Goal: Task Accomplishment & Management: Manage account settings

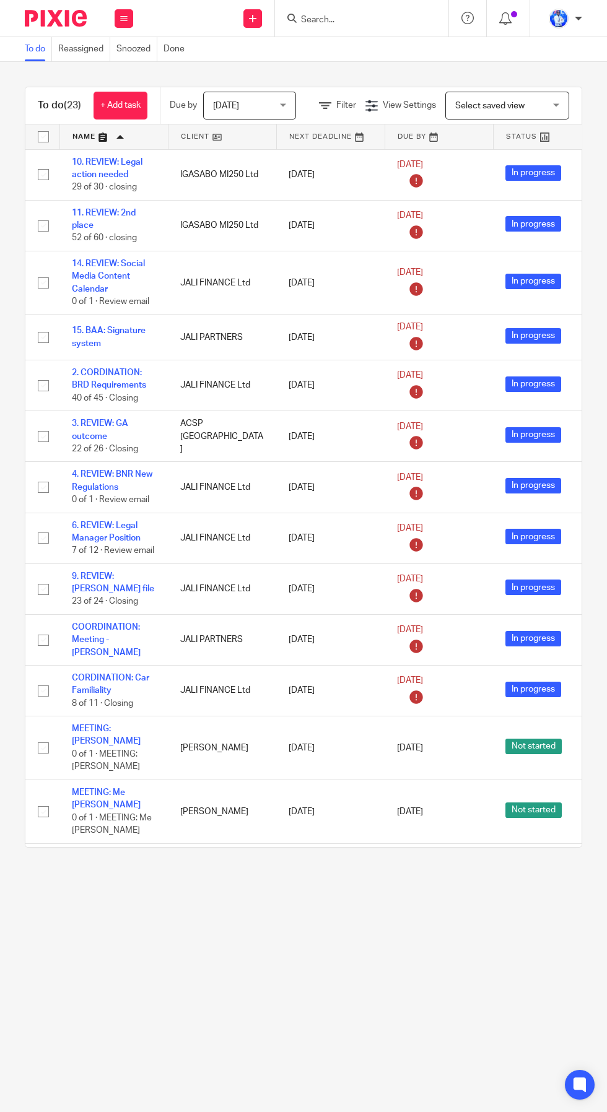
click at [139, 108] on link "+ Add task" at bounding box center [120, 106] width 54 height 28
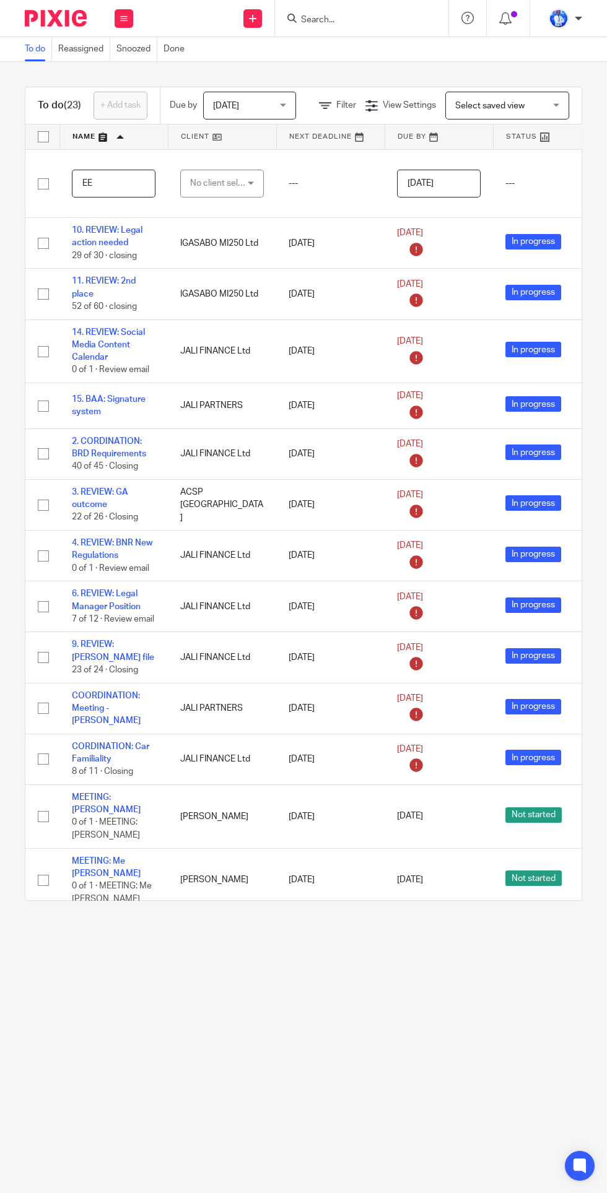
type input "E"
type input "MEETING: Accounting team"
click at [227, 183] on div "No client selected" at bounding box center [219, 183] width 58 height 26
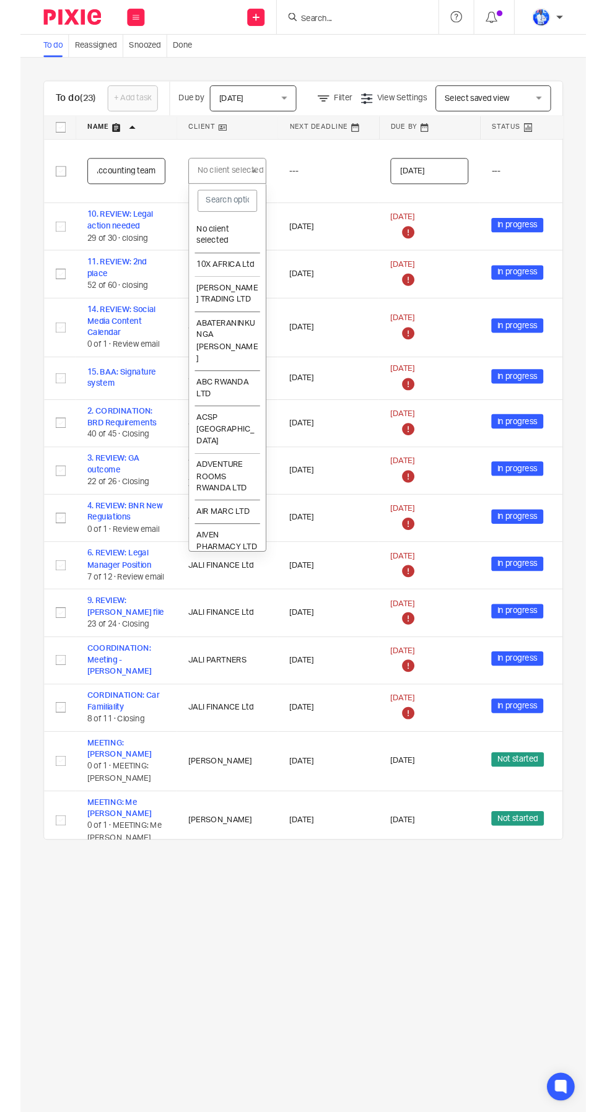
scroll to position [0, 0]
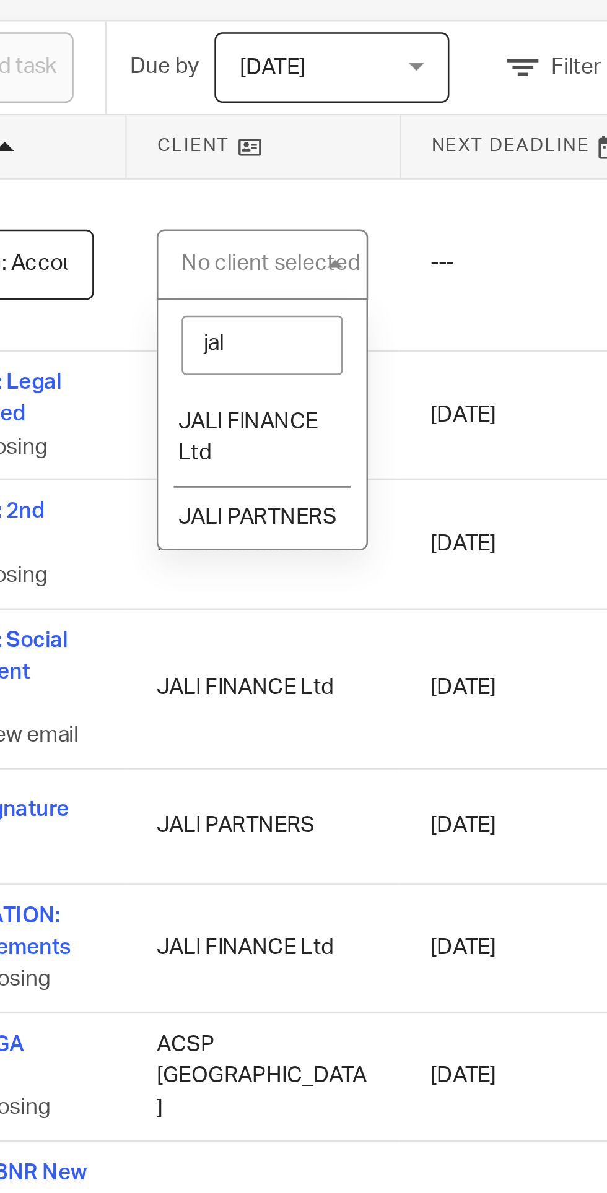
type input "jali"
click at [236, 239] on li "JALI FINANCE Ltd" at bounding box center [222, 252] width 82 height 38
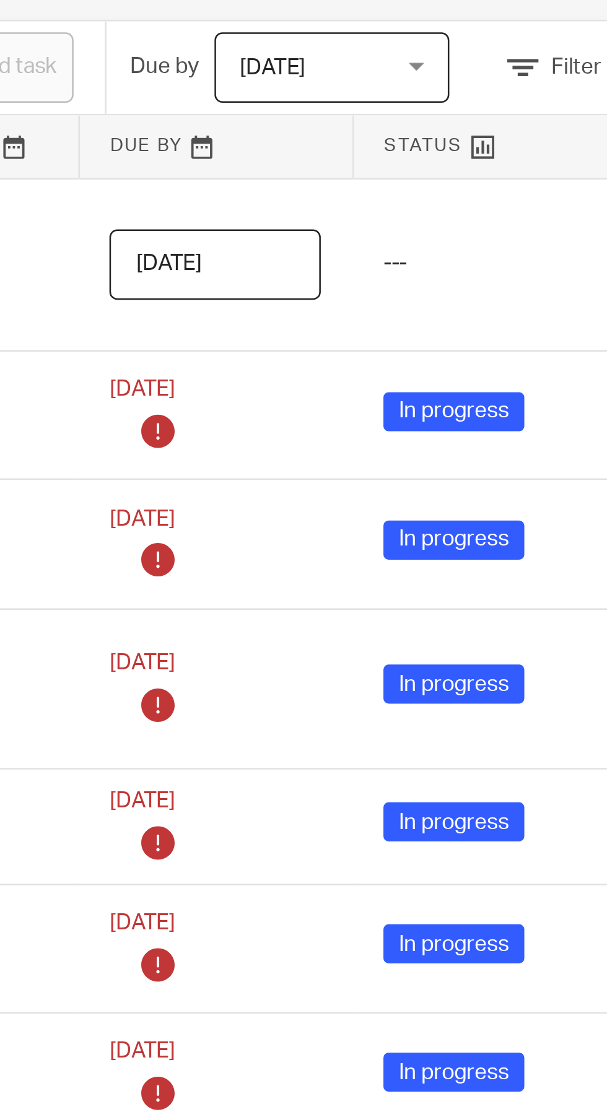
scroll to position [0, 236]
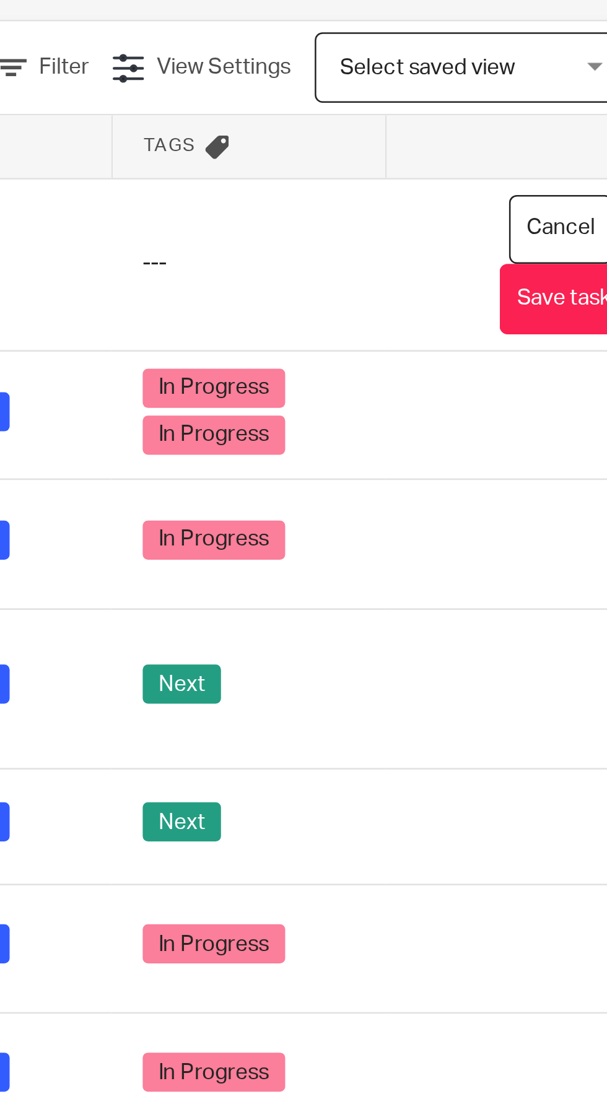
click at [542, 194] on button "Save task" at bounding box center [543, 197] width 51 height 28
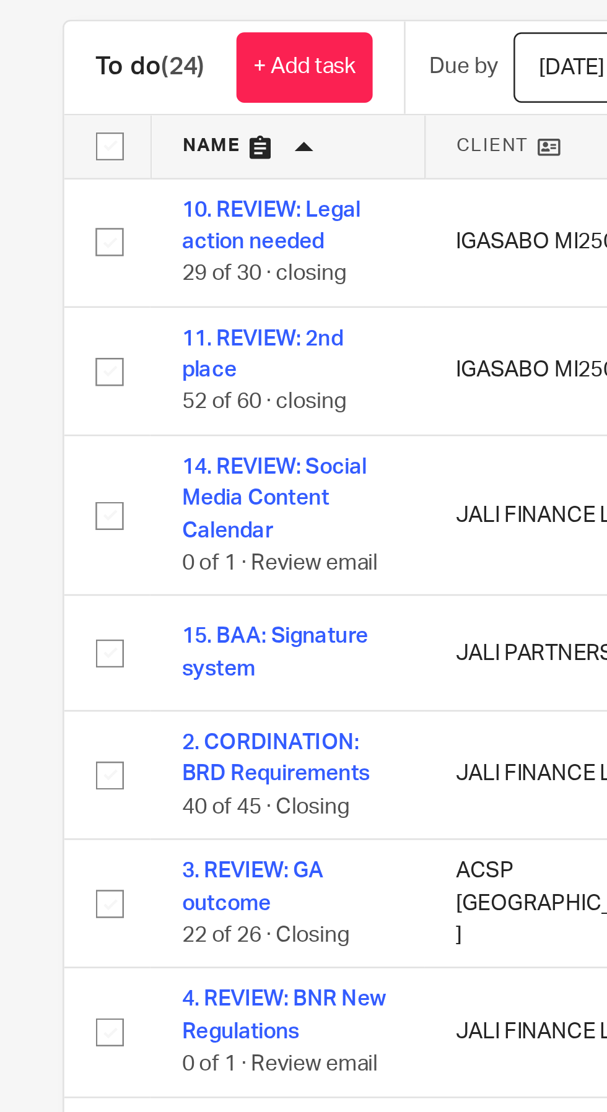
click at [125, 105] on link "+ Add task" at bounding box center [120, 106] width 54 height 28
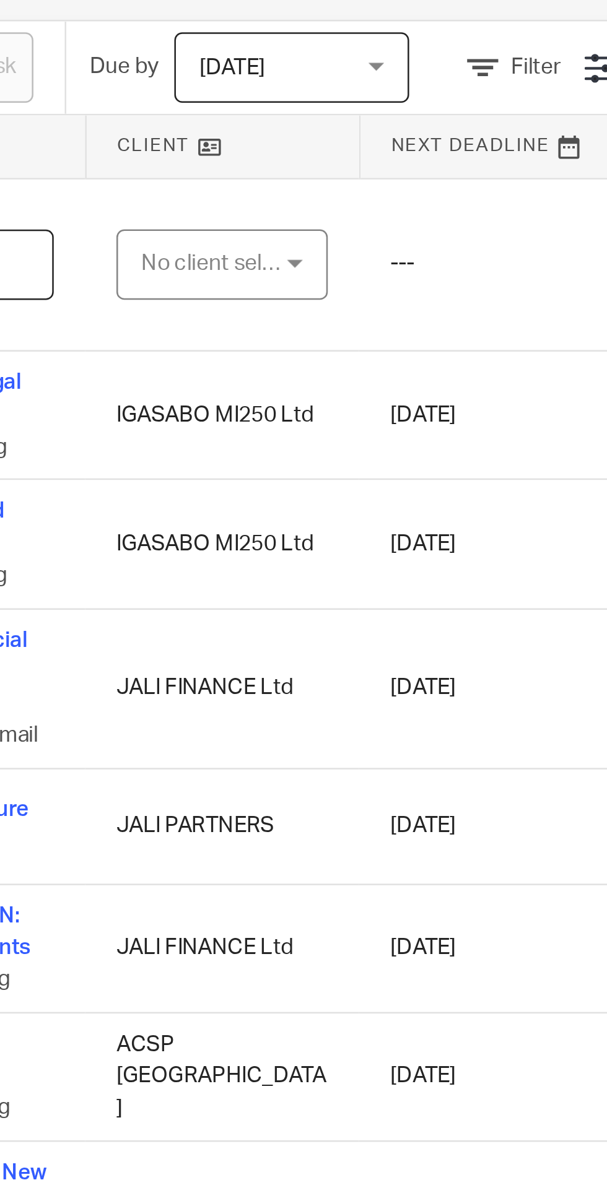
type input "REVIEW: RS"
click at [225, 179] on div "No client selected" at bounding box center [219, 183] width 58 height 26
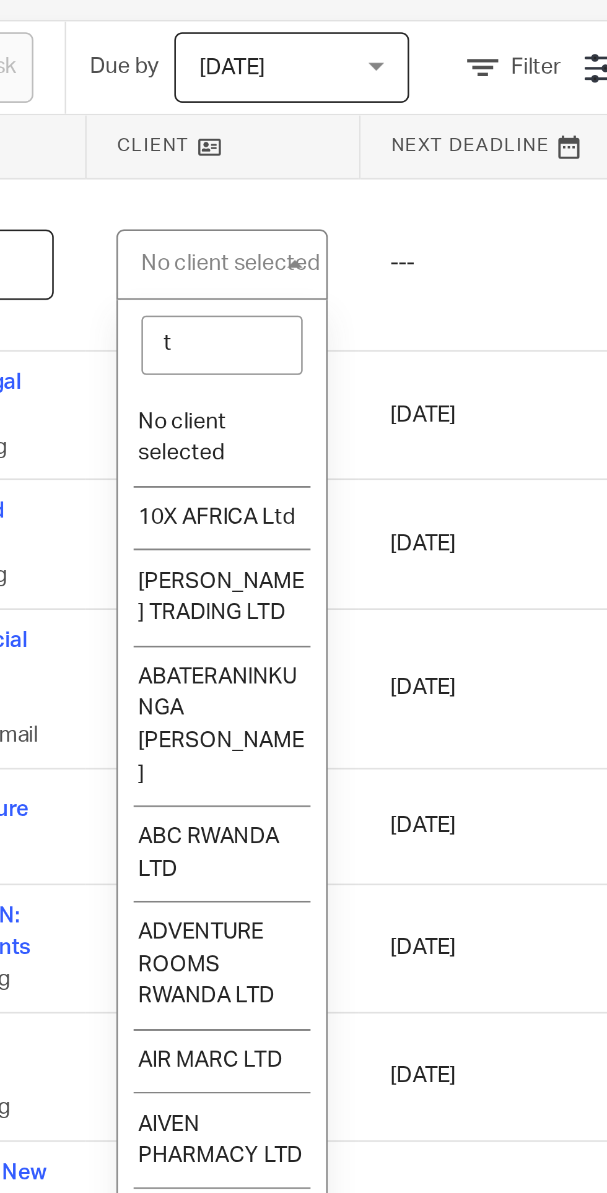
type input "tb"
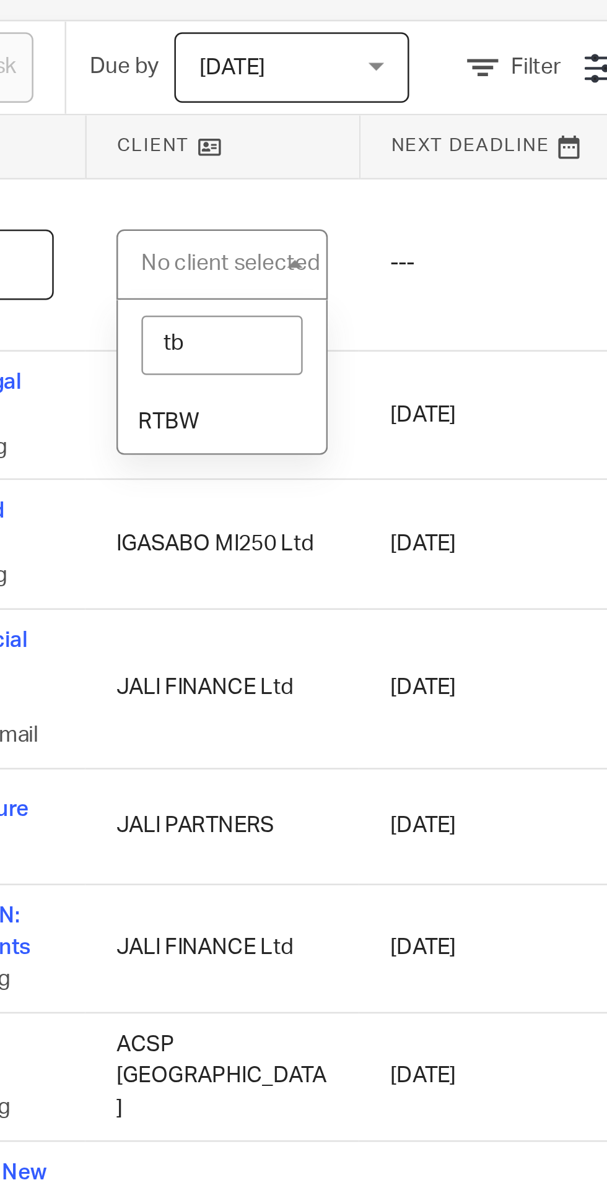
click at [232, 240] on li "RTBW" at bounding box center [222, 245] width 82 height 25
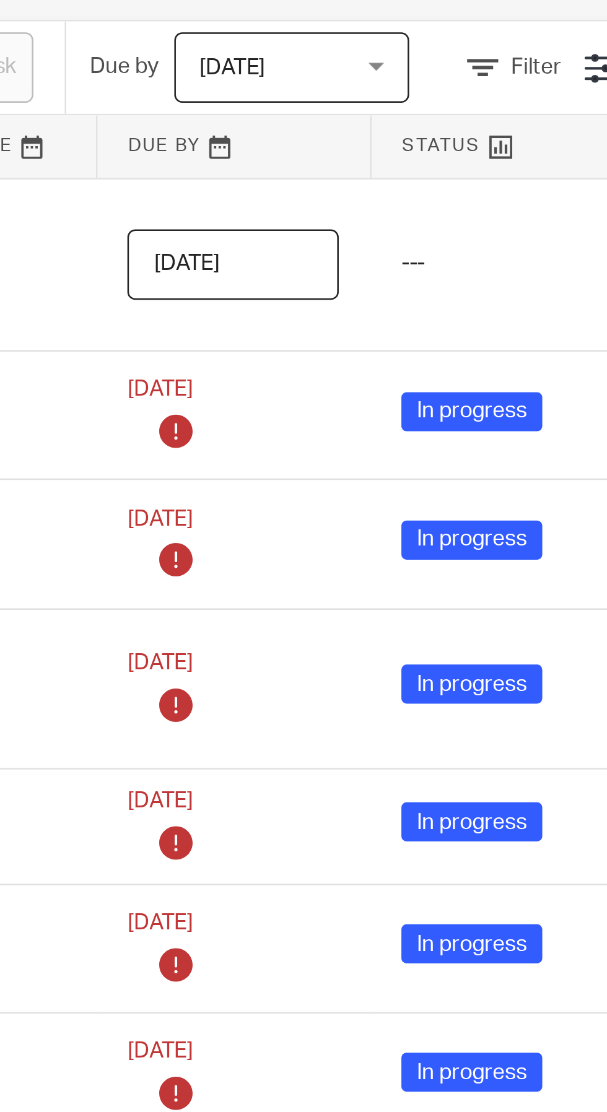
scroll to position [0, 236]
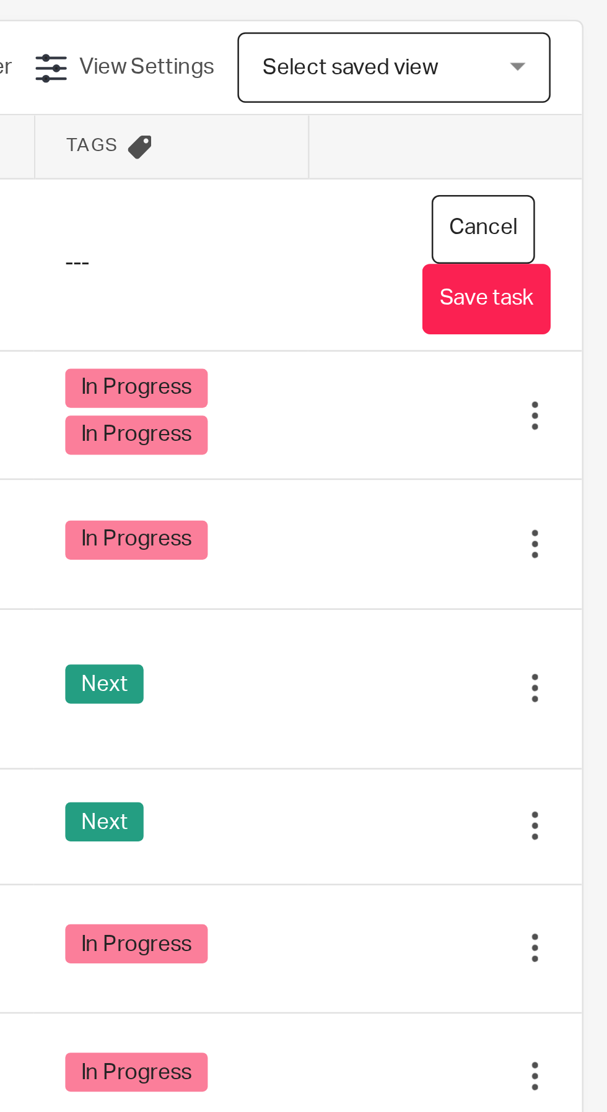
click at [550, 198] on button "Save task" at bounding box center [543, 197] width 51 height 28
